Goal: Check status: Check status

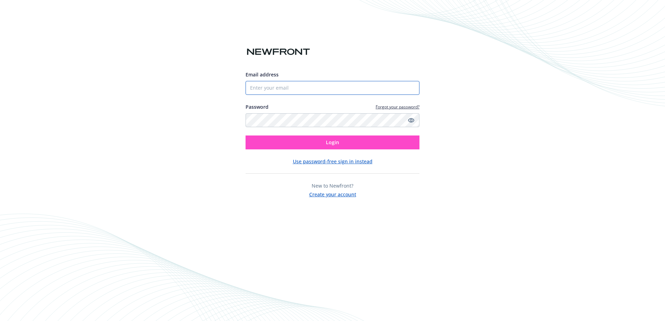
type input "[EMAIL_ADDRESS][DOMAIN_NAME]"
click at [336, 143] on span "Login" at bounding box center [332, 142] width 13 height 7
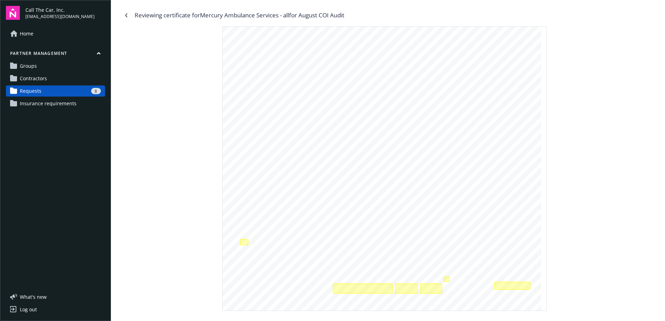
click at [30, 310] on div "Log out" at bounding box center [28, 309] width 17 height 11
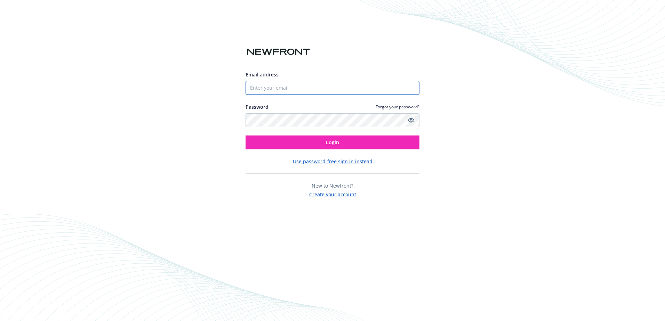
type input "[EMAIL_ADDRESS][DOMAIN_NAME]"
click at [410, 119] on icon "Show password" at bounding box center [411, 120] width 6 height 5
click at [339, 143] on button "Login" at bounding box center [333, 143] width 174 height 14
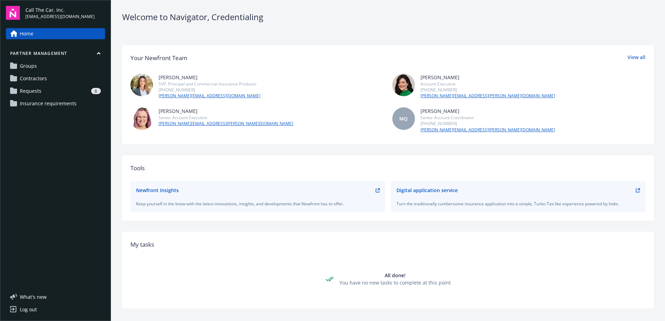
click at [36, 91] on span "Requests" at bounding box center [31, 91] width 22 height 11
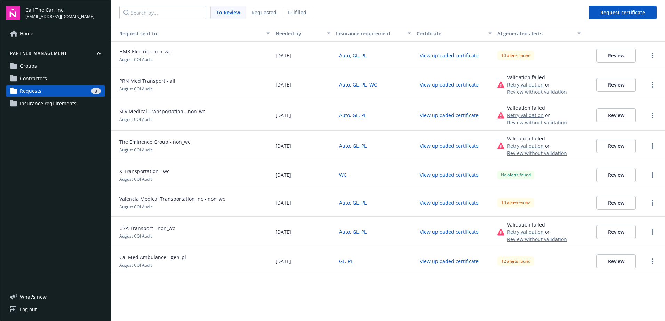
click at [609, 56] on button "Review" at bounding box center [616, 56] width 39 height 14
